Goal: Ask a question

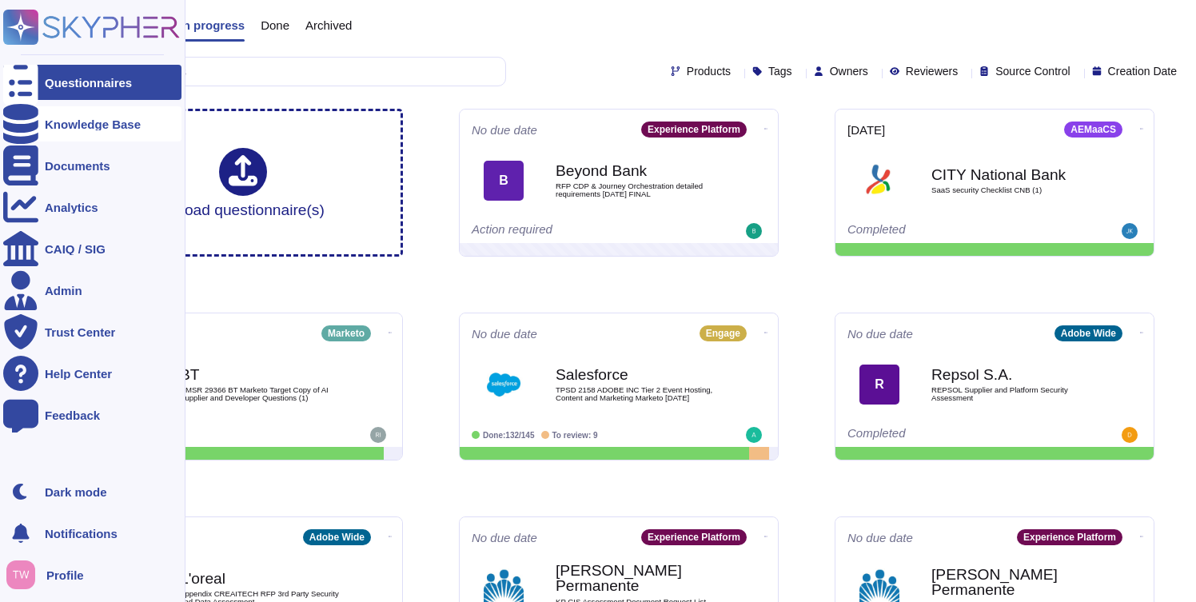
click at [23, 127] on icon at bounding box center [20, 124] width 35 height 40
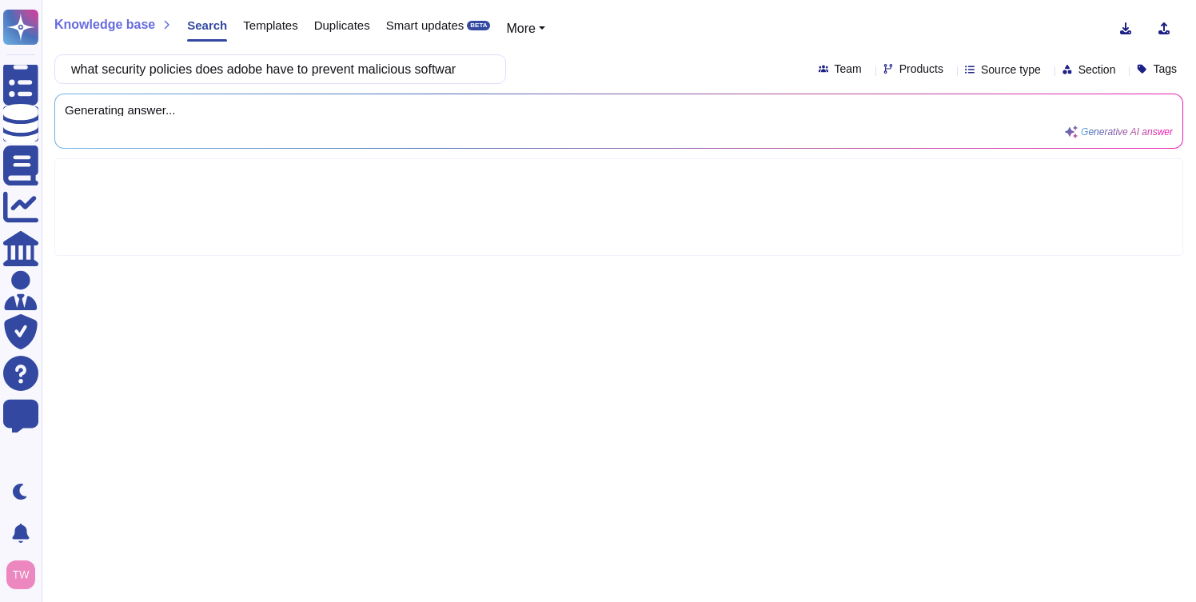
scroll to position [0, 6]
type input "what security policies does adobe have to prevent malicious software"
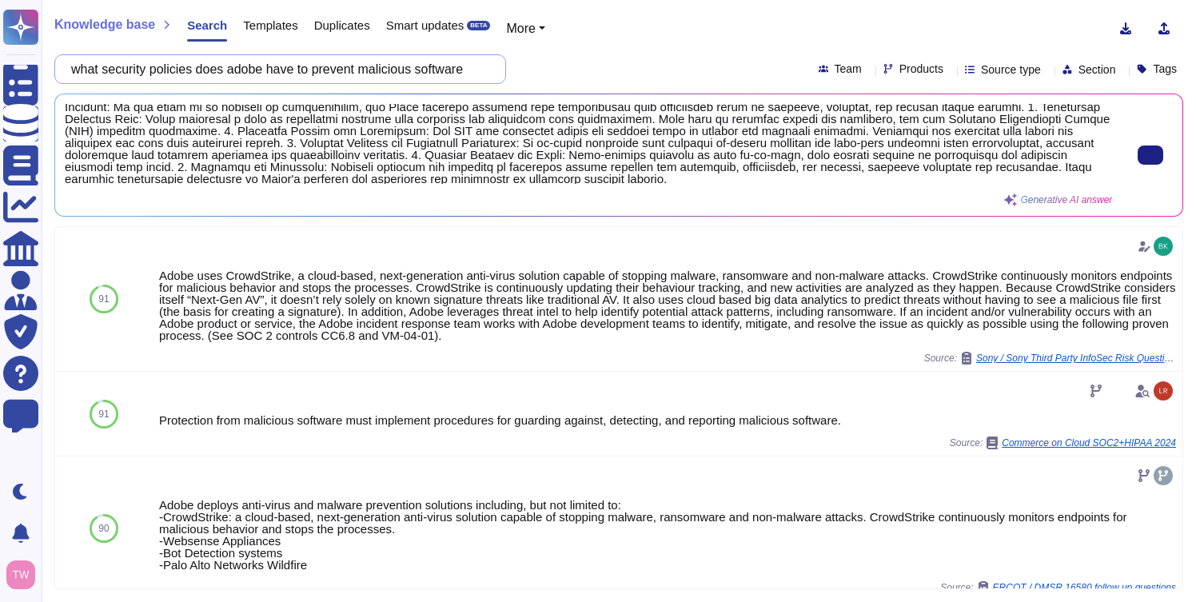
scroll to position [41, 0]
